Goal: Navigation & Orientation: Find specific page/section

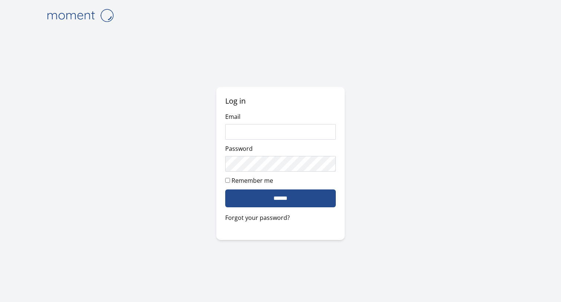
type input "**********"
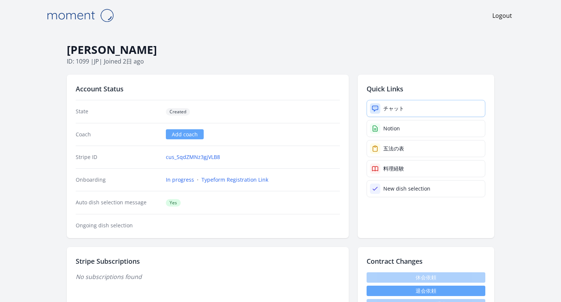
click at [395, 111] on div "チャット" at bounding box center [393, 108] width 21 height 7
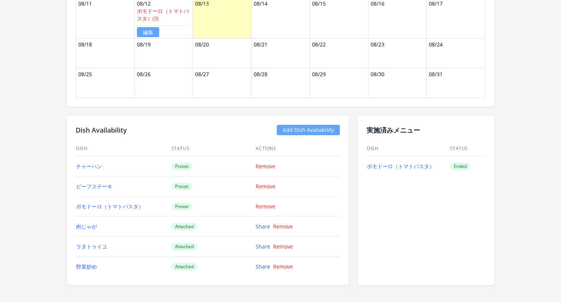
scroll to position [543, 0]
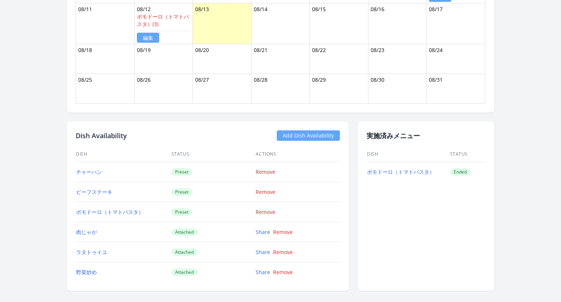
click at [114, 151] on th "Dish" at bounding box center [123, 154] width 95 height 15
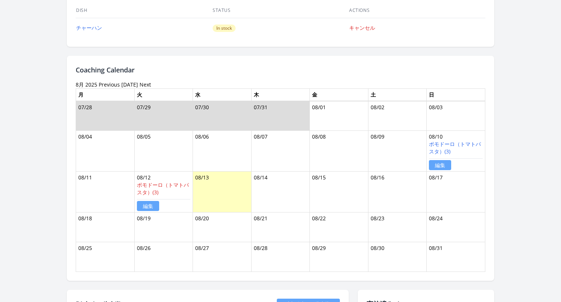
scroll to position [332, 0]
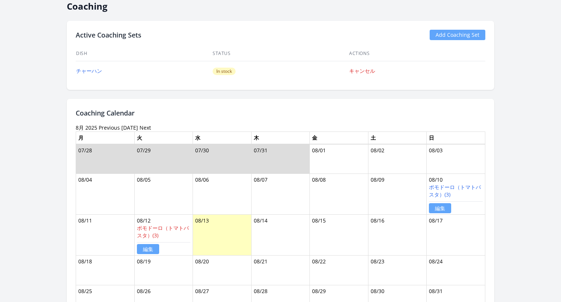
click at [178, 108] on h2 "Coaching Calendar" at bounding box center [280, 113] width 409 height 10
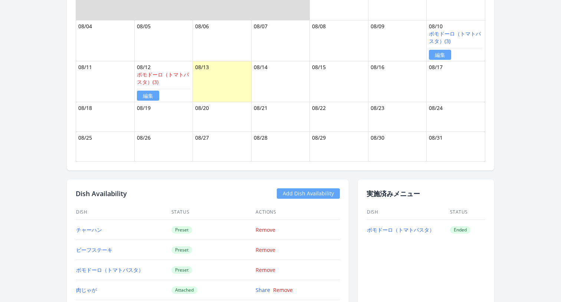
scroll to position [468, 0]
